Goal: Task Accomplishment & Management: Use online tool/utility

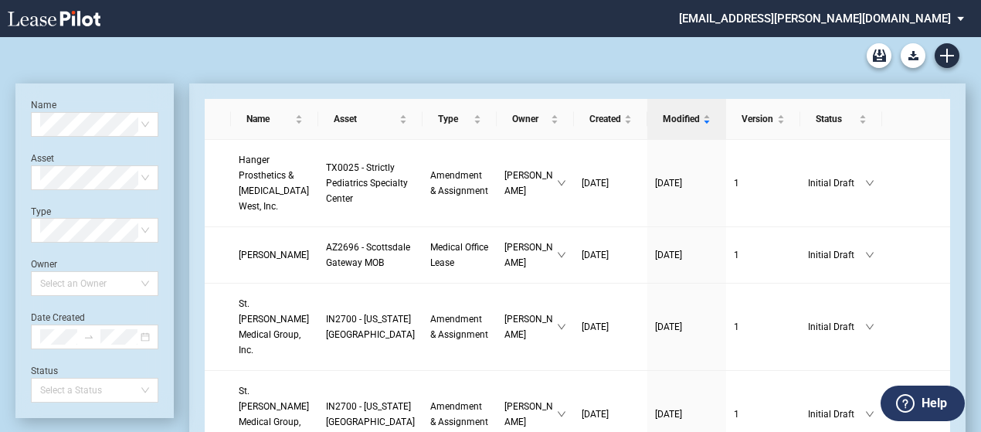
click at [151, 63] on div "Medical Office Lease Blank Form Medical Office Amendment Blank Form Medical Off…" at bounding box center [490, 55] width 950 height 37
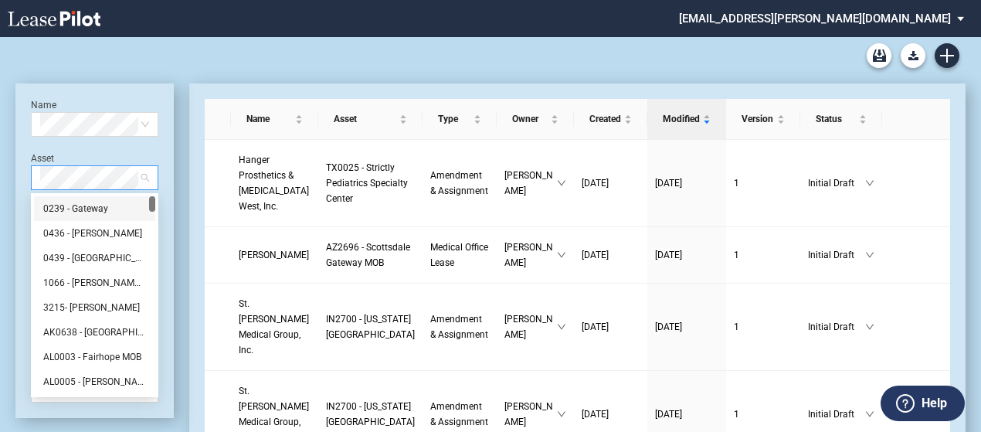
click at [148, 172] on span at bounding box center [94, 177] width 109 height 23
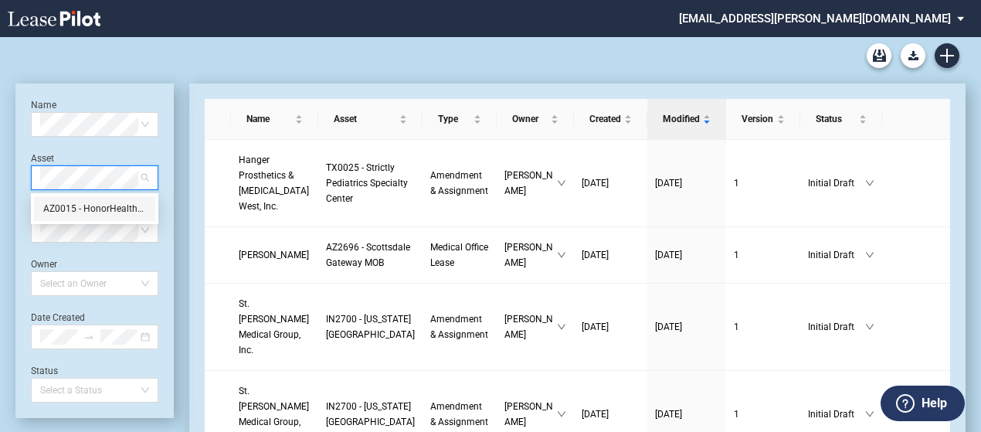
click at [101, 204] on div "AZ0015 - HonorHealth - Sonoran MOB" at bounding box center [94, 208] width 103 height 15
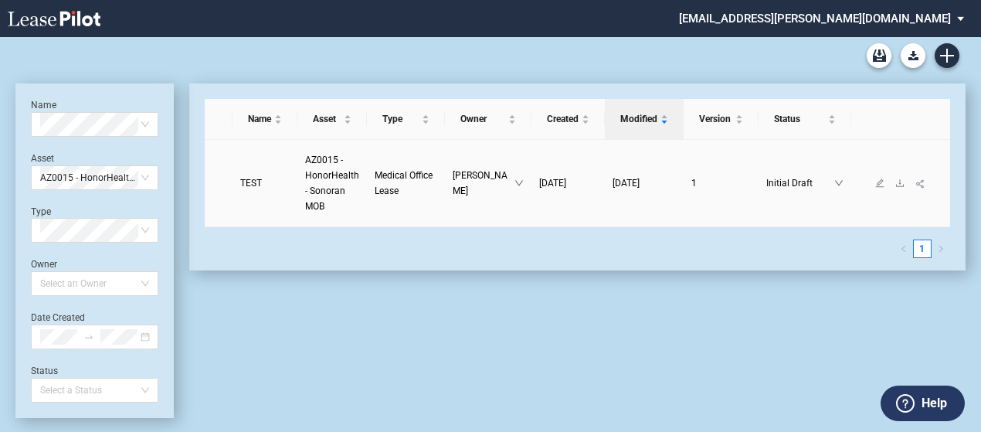
click at [267, 178] on link "TEST" at bounding box center [264, 182] width 49 height 15
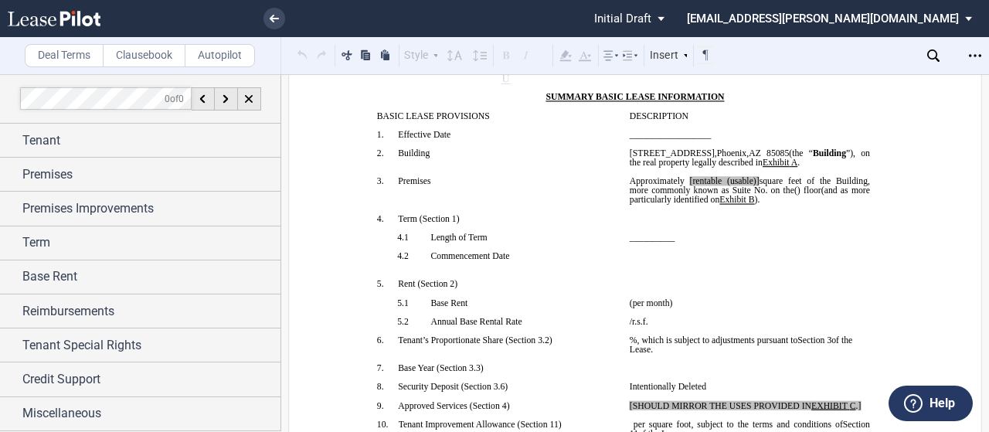
scroll to position [171, 0]
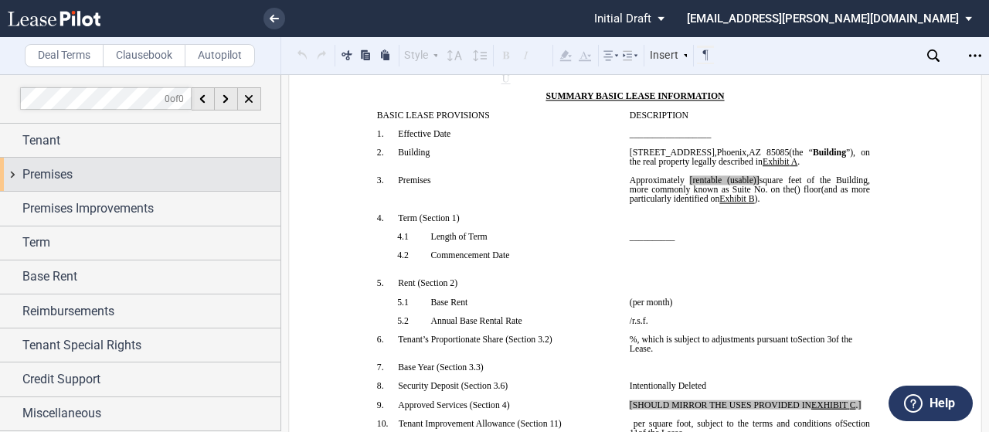
click at [8, 180] on div "Premises" at bounding box center [140, 174] width 280 height 33
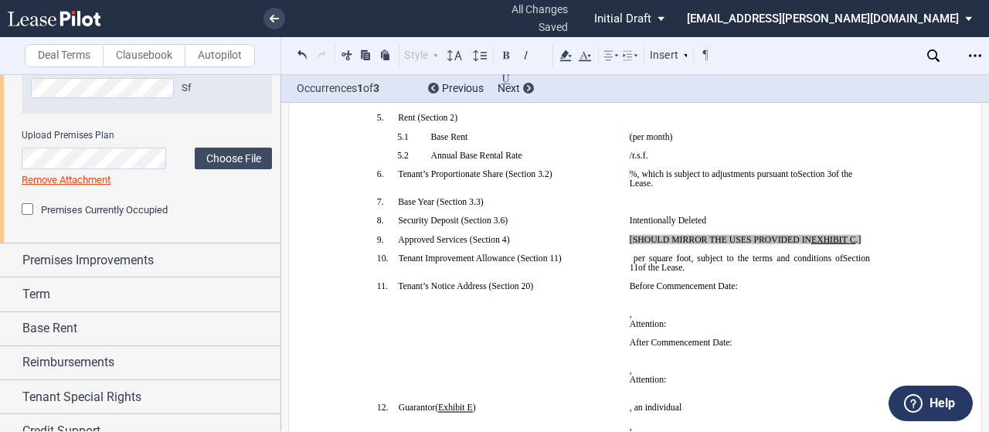
scroll to position [321, 0]
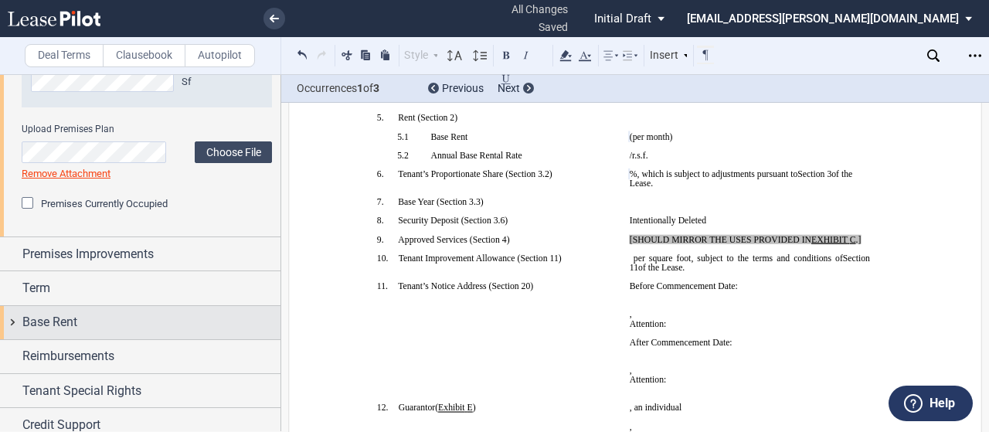
click at [0, 313] on div "Base Rent" at bounding box center [140, 322] width 280 height 33
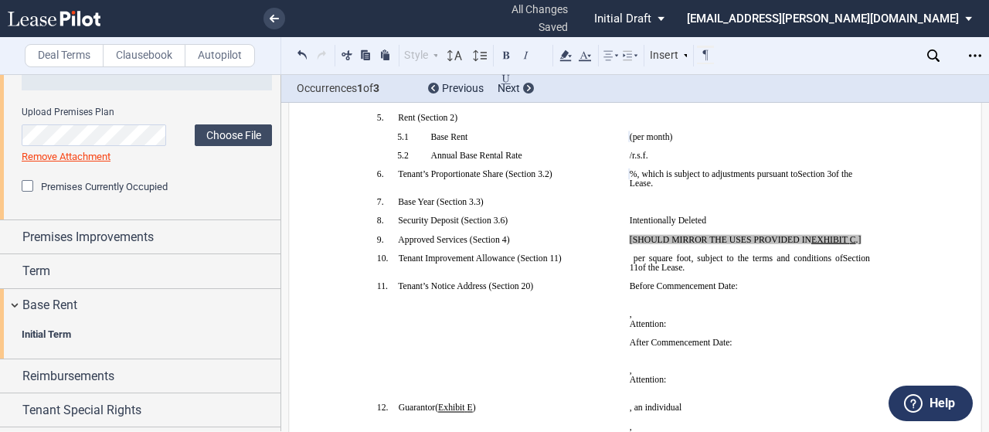
scroll to position [377, 0]
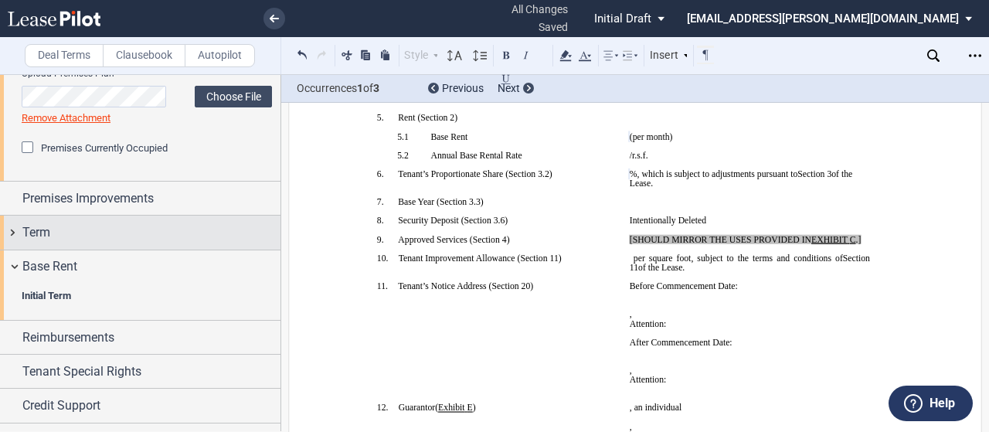
click at [10, 234] on div "Term" at bounding box center [140, 232] width 280 height 33
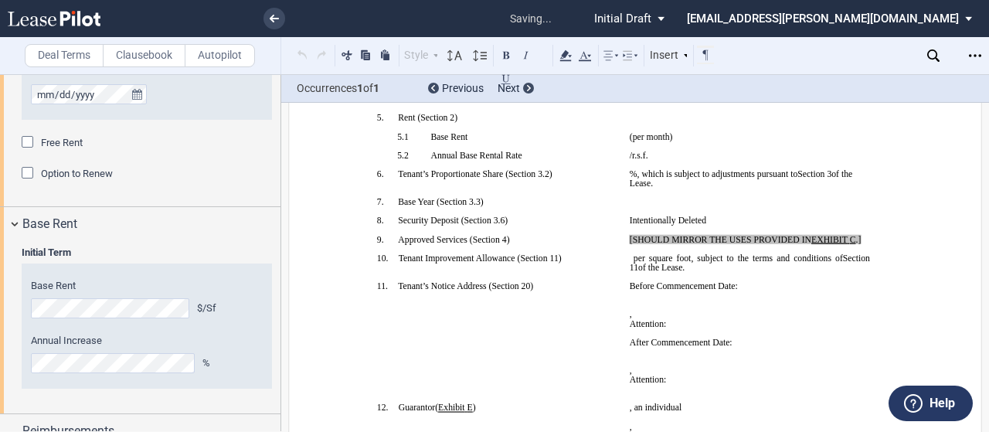
scroll to position [725, 0]
